Goal: Navigation & Orientation: Find specific page/section

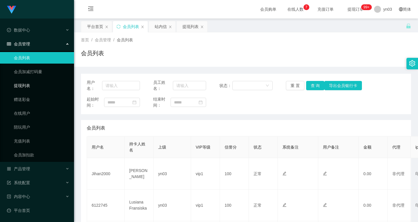
scroll to position [28, 0]
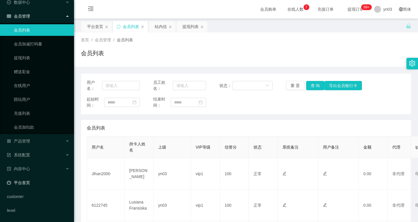
click at [23, 178] on link "平台首页" at bounding box center [38, 183] width 62 height 12
